Goal: Task Accomplishment & Management: Manage account settings

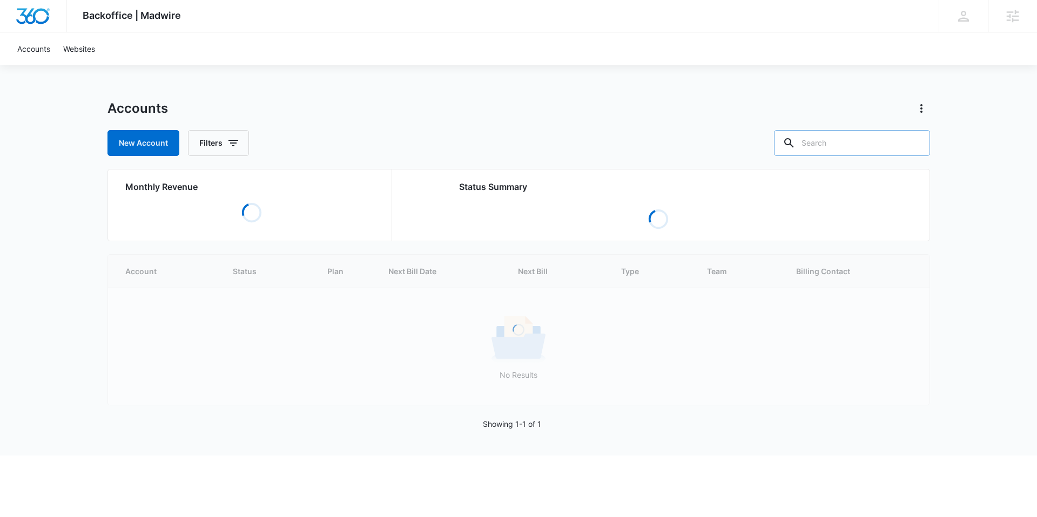
click at [849, 146] on input "text" at bounding box center [852, 143] width 156 height 26
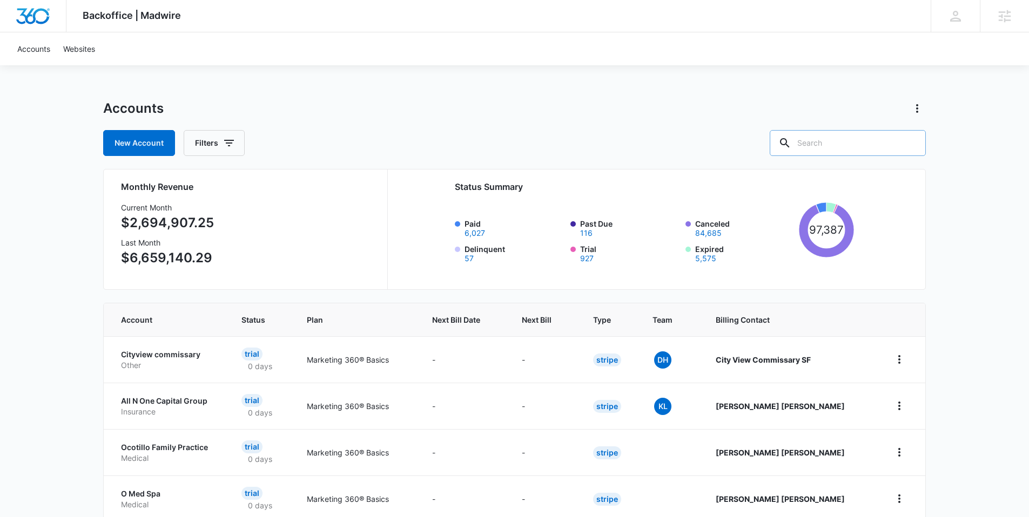
click at [844, 144] on input "text" at bounding box center [847, 143] width 156 height 26
type input "b"
type input "cover up solution"
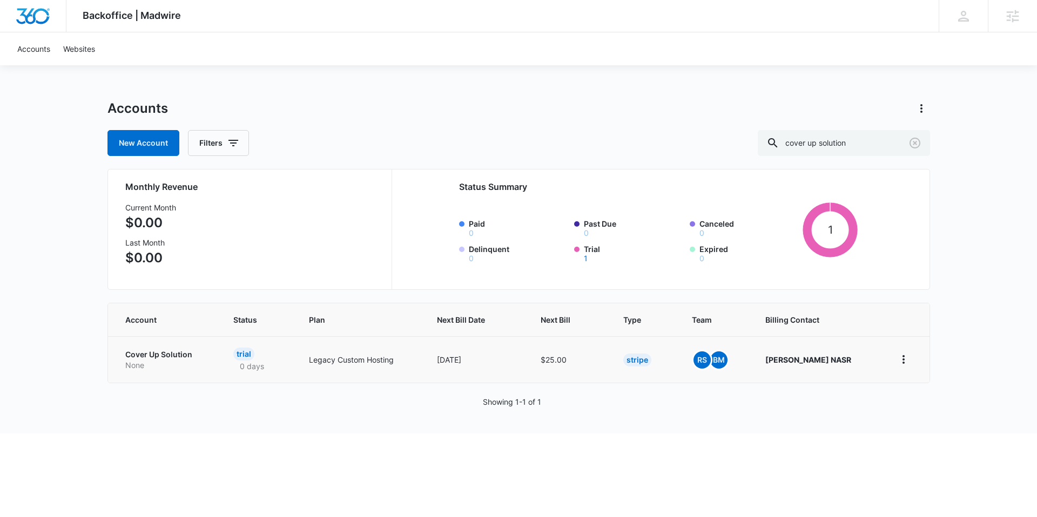
click at [162, 354] on p "Cover Up Solution" at bounding box center [166, 354] width 82 height 11
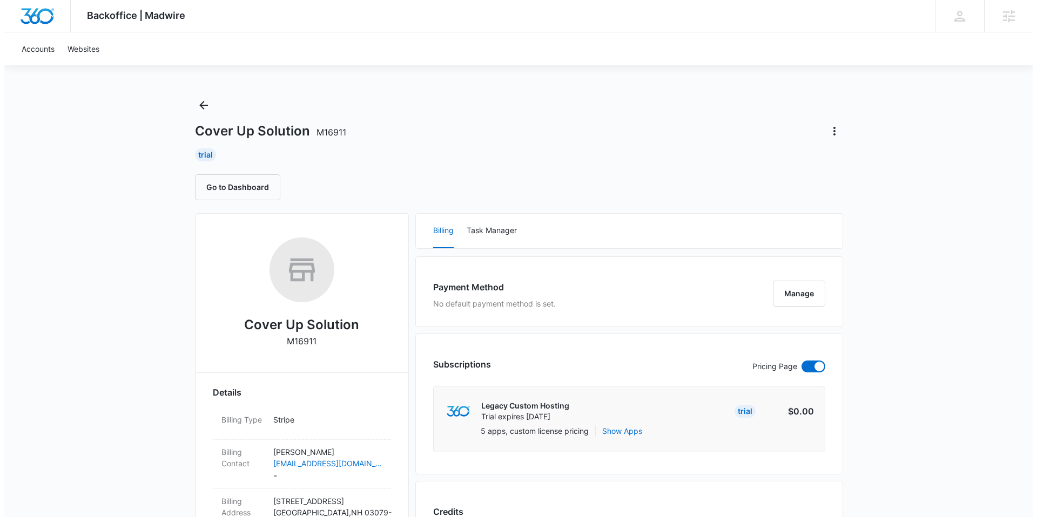
scroll to position [10, 0]
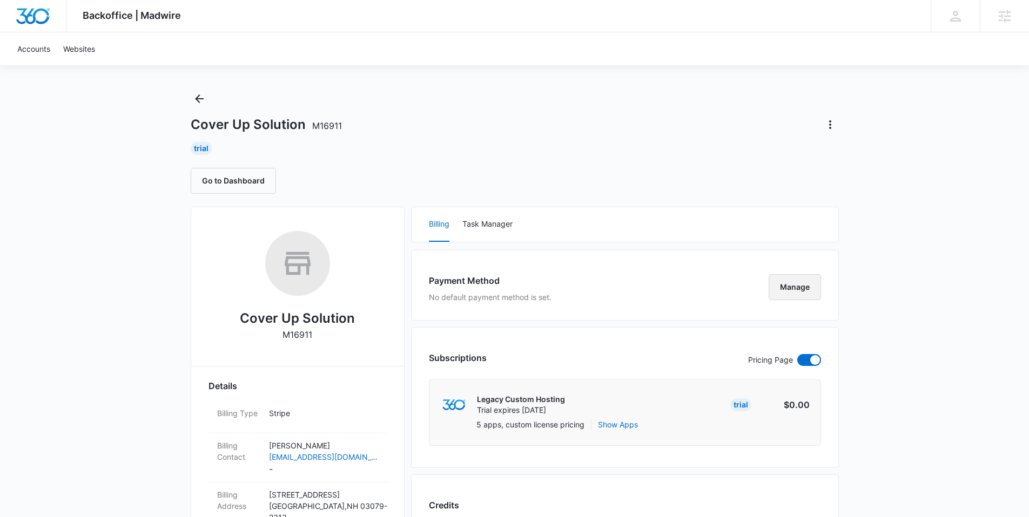
click at [798, 287] on button "Manage" at bounding box center [794, 287] width 52 height 26
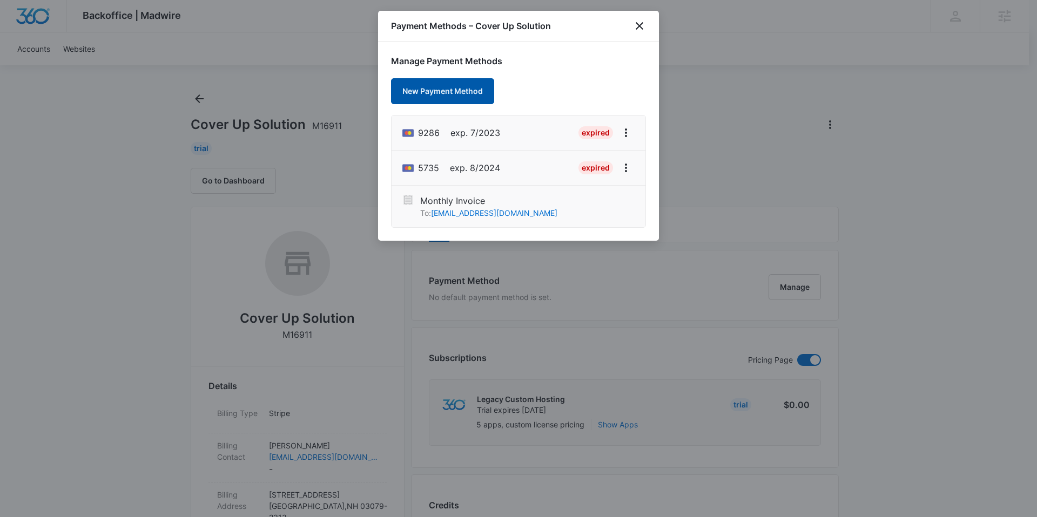
click at [442, 91] on button "New Payment Method" at bounding box center [442, 91] width 103 height 26
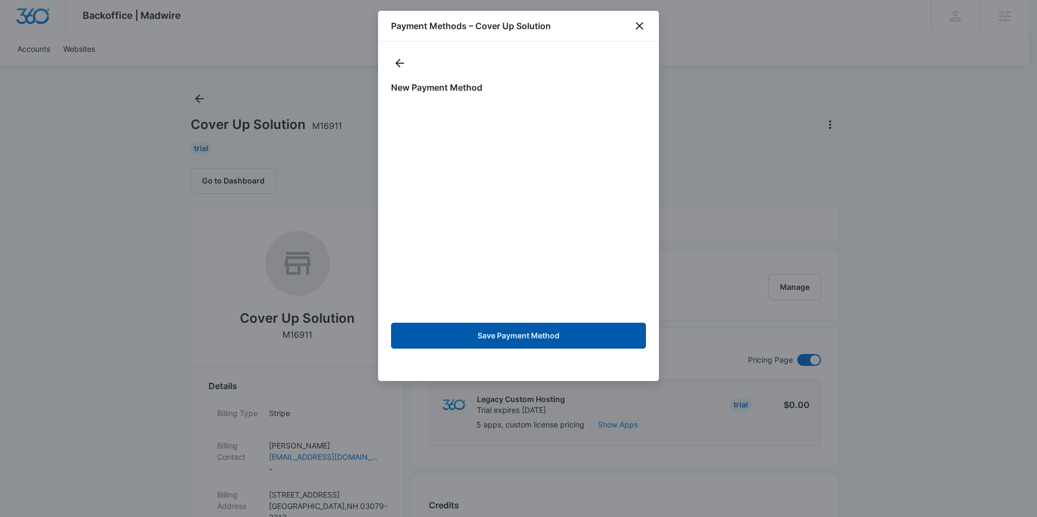
click at [525, 333] on button "Save Payment Method" at bounding box center [518, 336] width 255 height 26
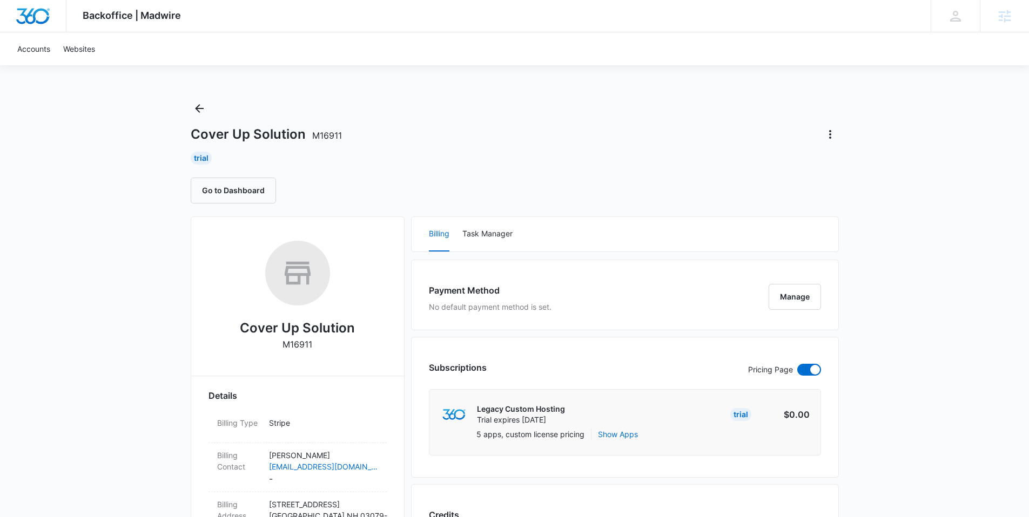
drag, startPoint x: 91, startPoint y: 139, endPoint x: 119, endPoint y: 5, distance: 136.3
